Goal: Communication & Community: Connect with others

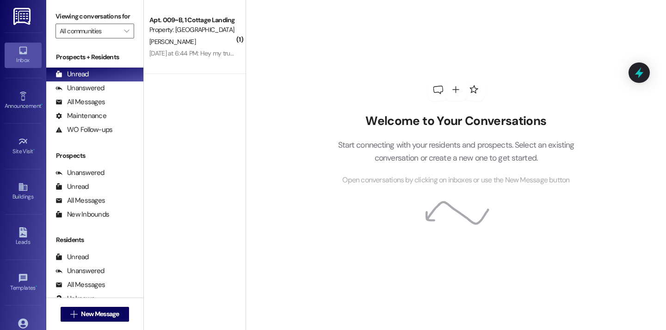
click at [260, 89] on div "Welcome to Your Conversations Start connecting with your residents and prospect…" at bounding box center [456, 165] width 421 height 330
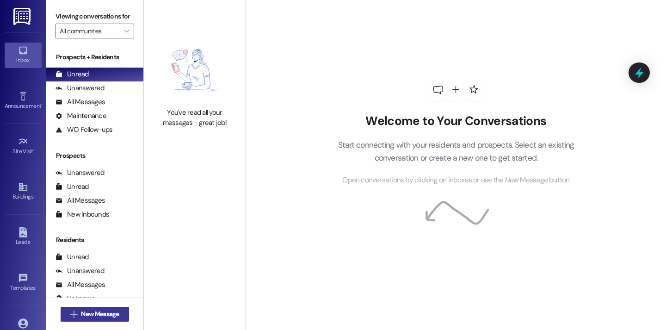
click at [120, 315] on button " New Message" at bounding box center [95, 314] width 68 height 15
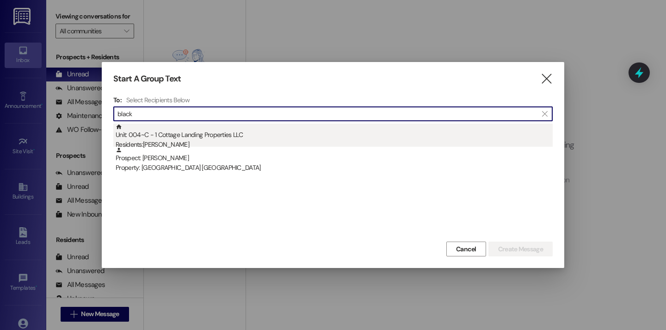
type input "black"
click at [197, 143] on div "Residents: Grace Blackmon" at bounding box center [334, 145] width 437 height 10
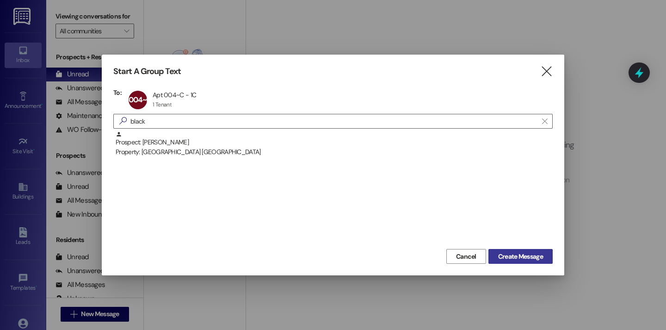
click at [497, 254] on span "Create Message" at bounding box center [521, 257] width 49 height 10
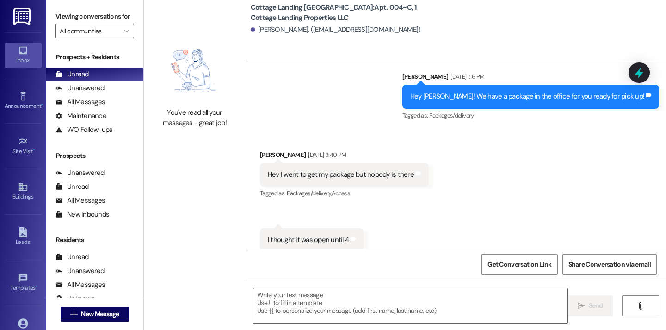
scroll to position [1056, 0]
